Goal: Task Accomplishment & Management: Use online tool/utility

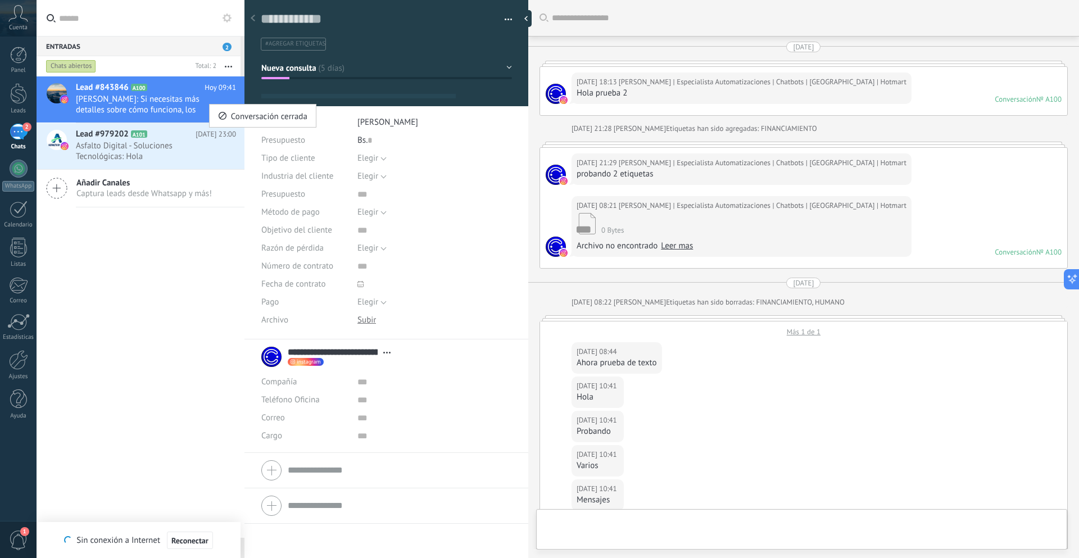
click at [168, 101] on div at bounding box center [539, 279] width 1079 height 558
click at [505, 18] on button "button" at bounding box center [504, 19] width 16 height 17
type textarea "**********"
click at [0, 0] on span "Eliminar el lead" at bounding box center [0, 0] width 0 height 0
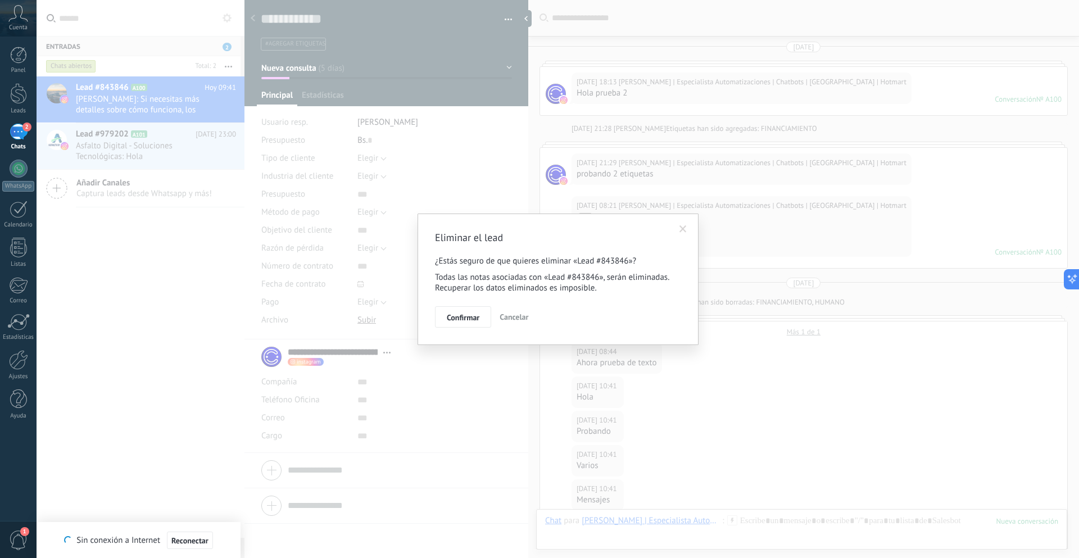
click at [470, 316] on span "Confirmar" at bounding box center [463, 318] width 33 height 8
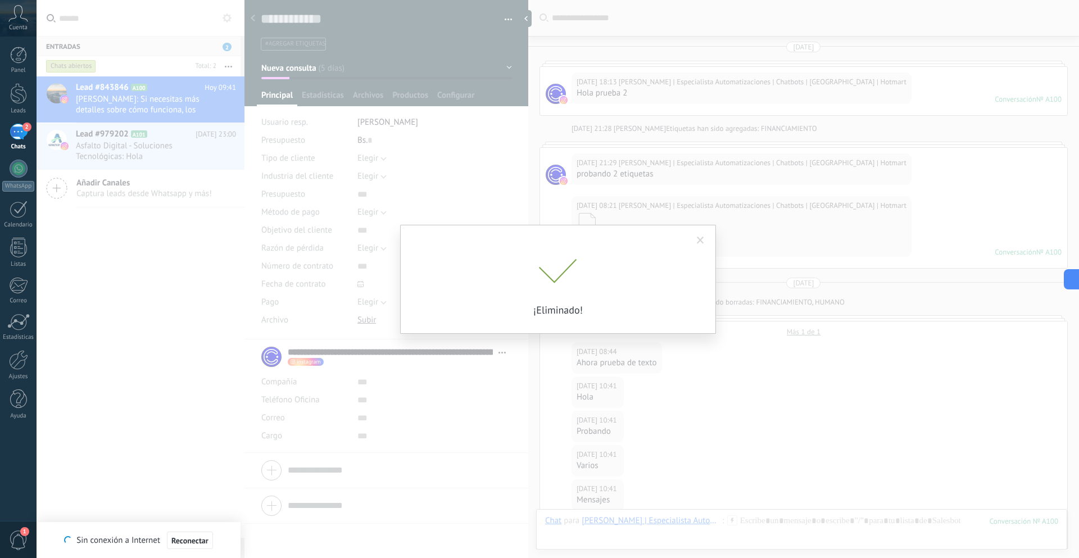
click at [703, 238] on span at bounding box center [700, 241] width 7 height 8
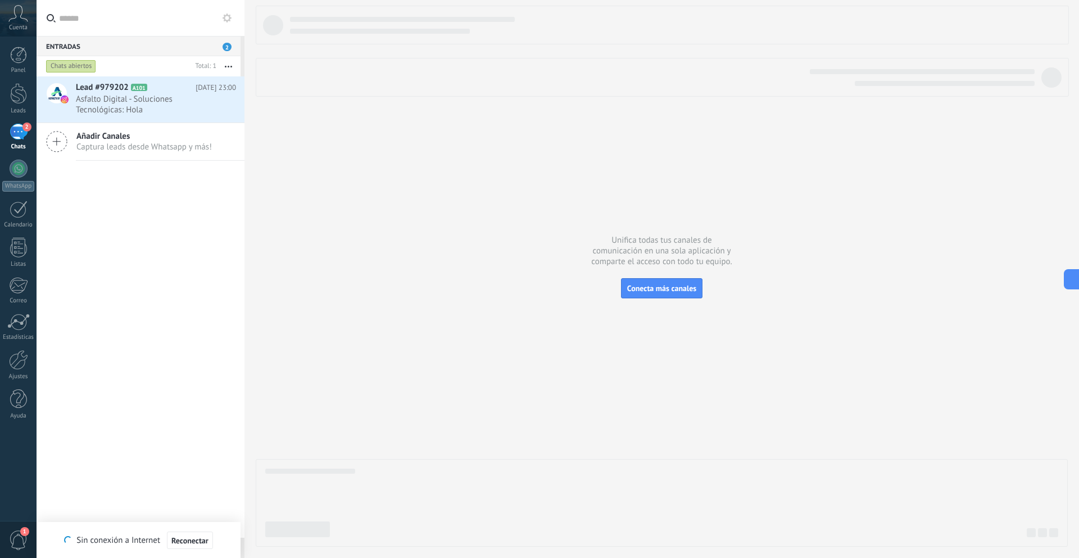
scroll to position [17, 0]
click at [20, 364] on div at bounding box center [18, 360] width 19 height 20
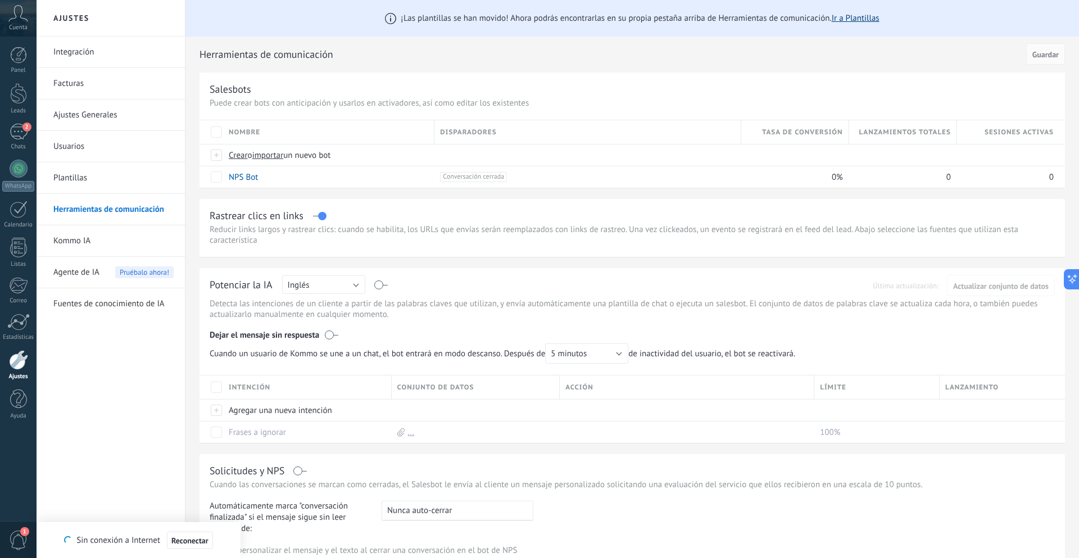
click at [855, 17] on link "Ir a Plantillas" at bounding box center [856, 18] width 48 height 11
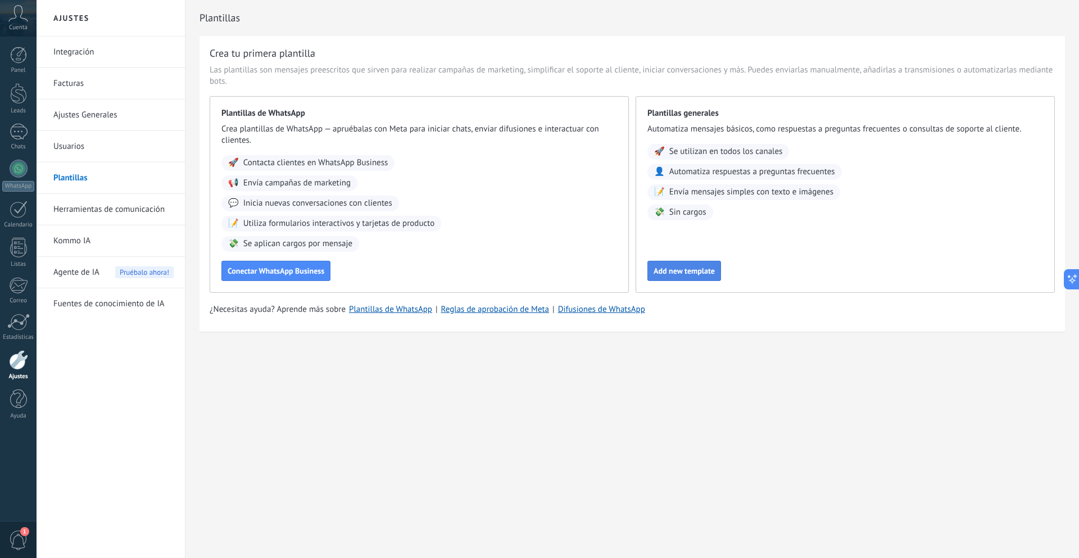
click at [691, 272] on span "Add new template" at bounding box center [683, 271] width 61 height 8
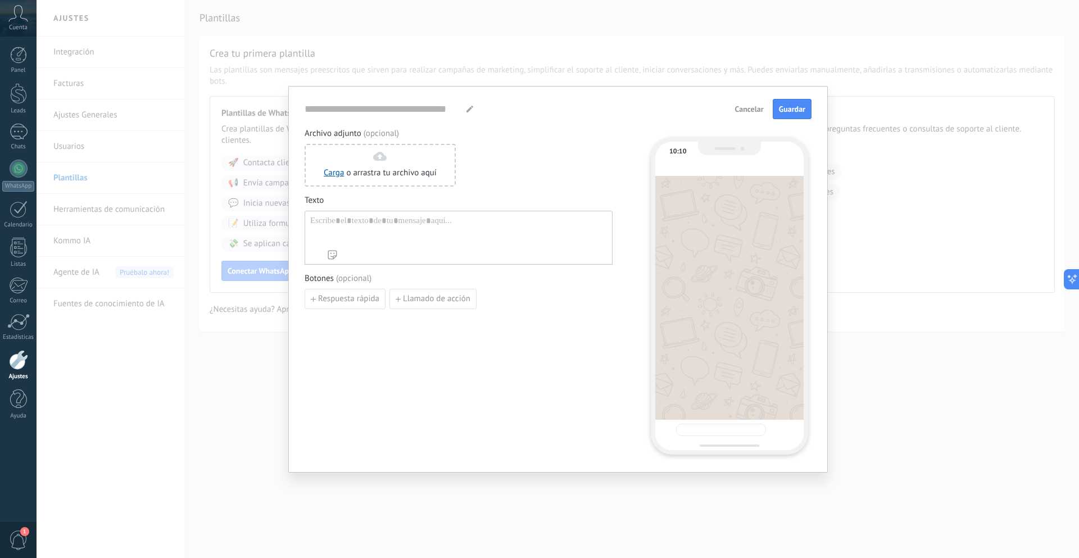
type input "**********"
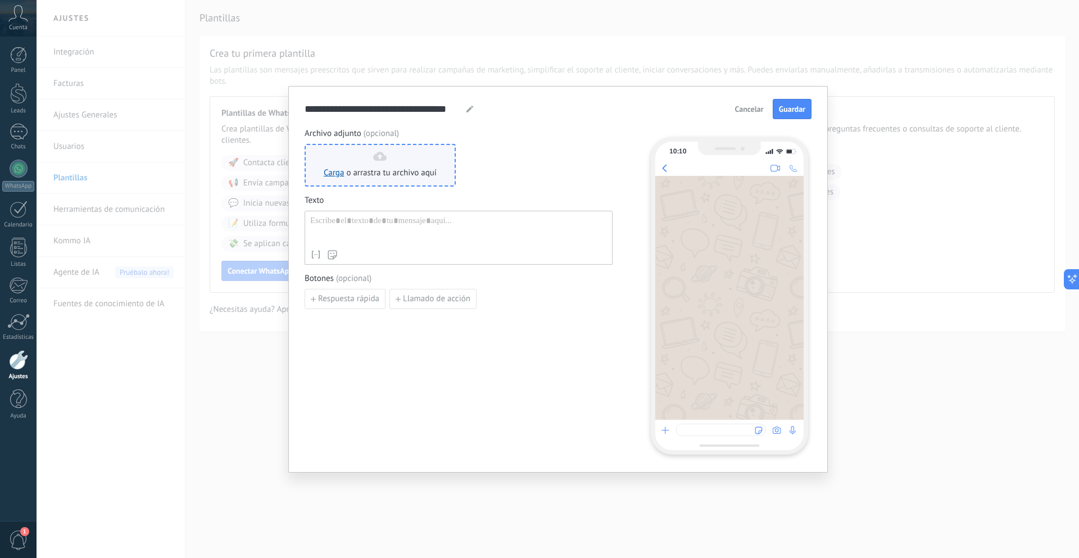
click at [426, 170] on span "o arrastra tu archivo aquí" at bounding box center [391, 172] width 90 height 11
